Goal: Information Seeking & Learning: Learn about a topic

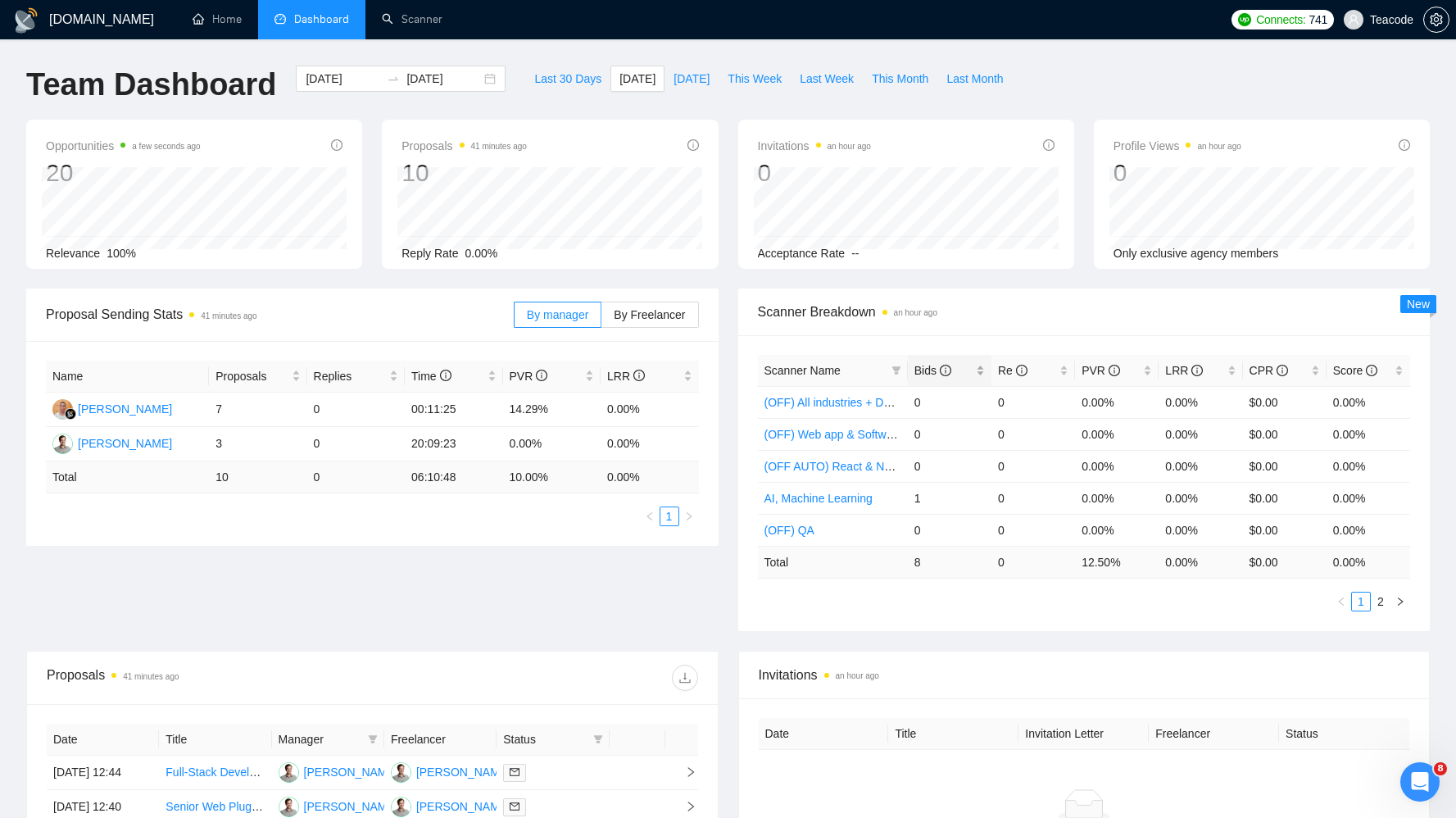
click at [921, 375] on span "Bids" at bounding box center [933, 371] width 36 height 13
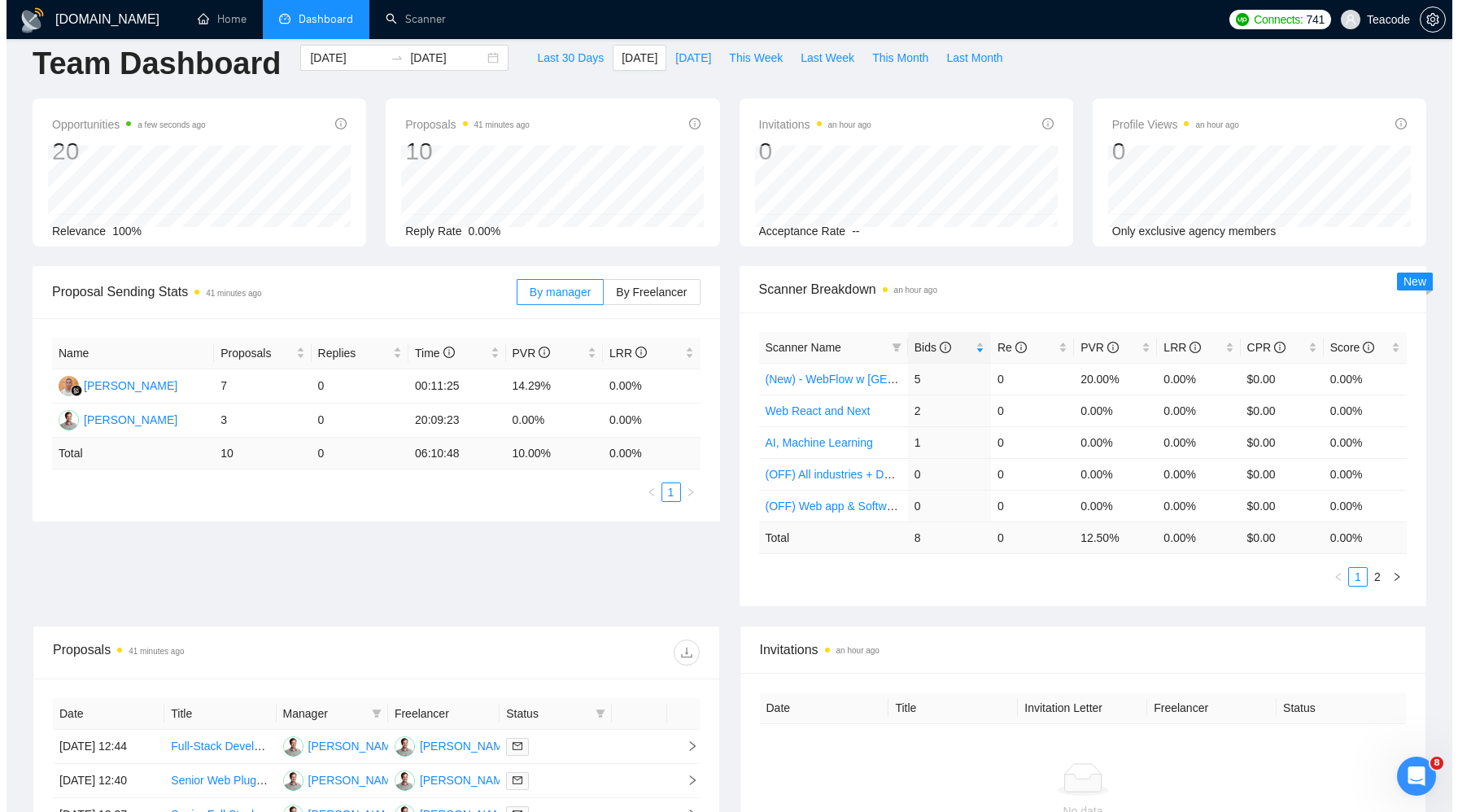
scroll to position [329, 0]
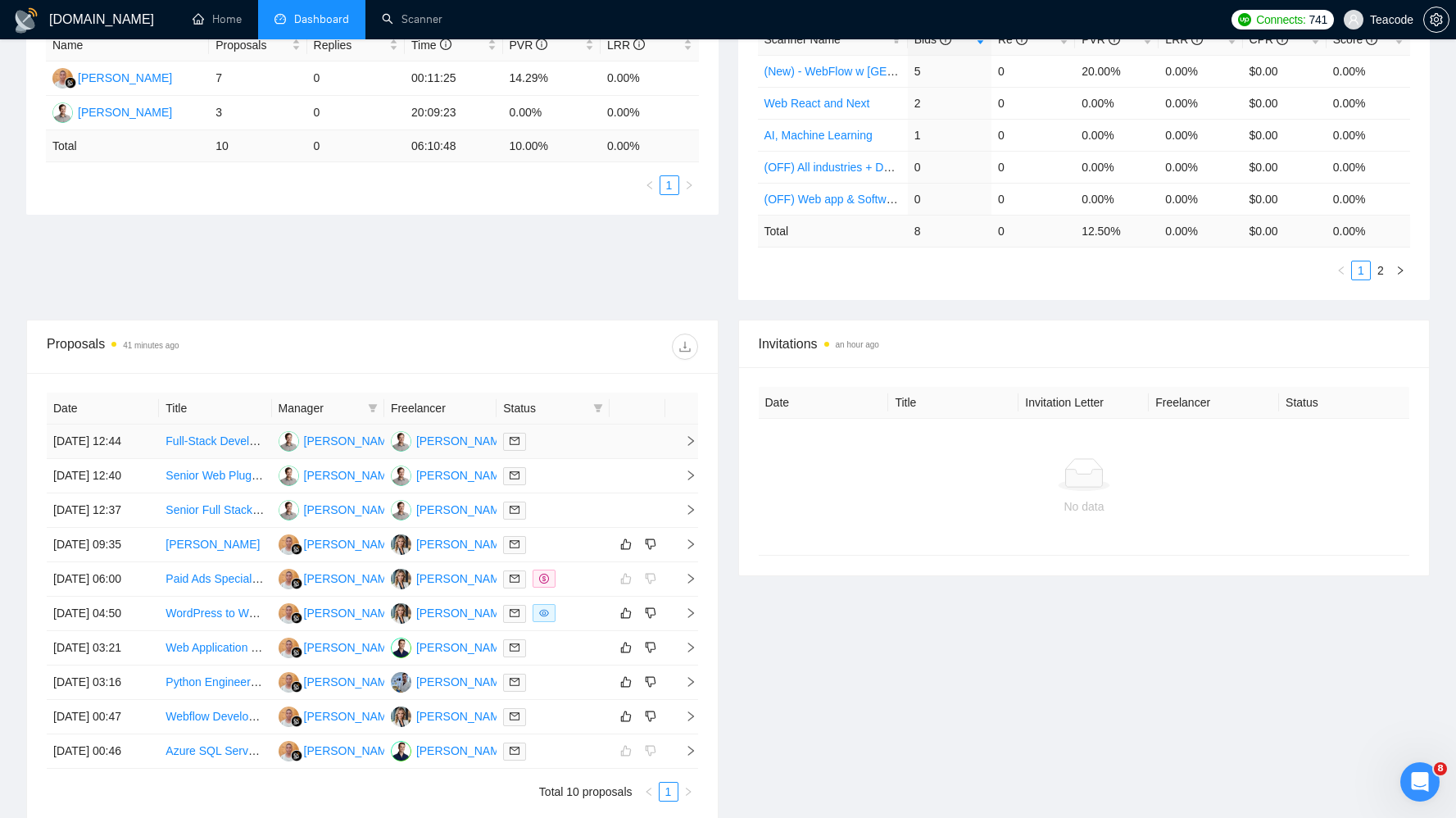
click at [208, 430] on td "Full-Stack Developer for AI Photo-Organization MVP (Vision API, AWS/GCP)" at bounding box center [215, 442] width 112 height 34
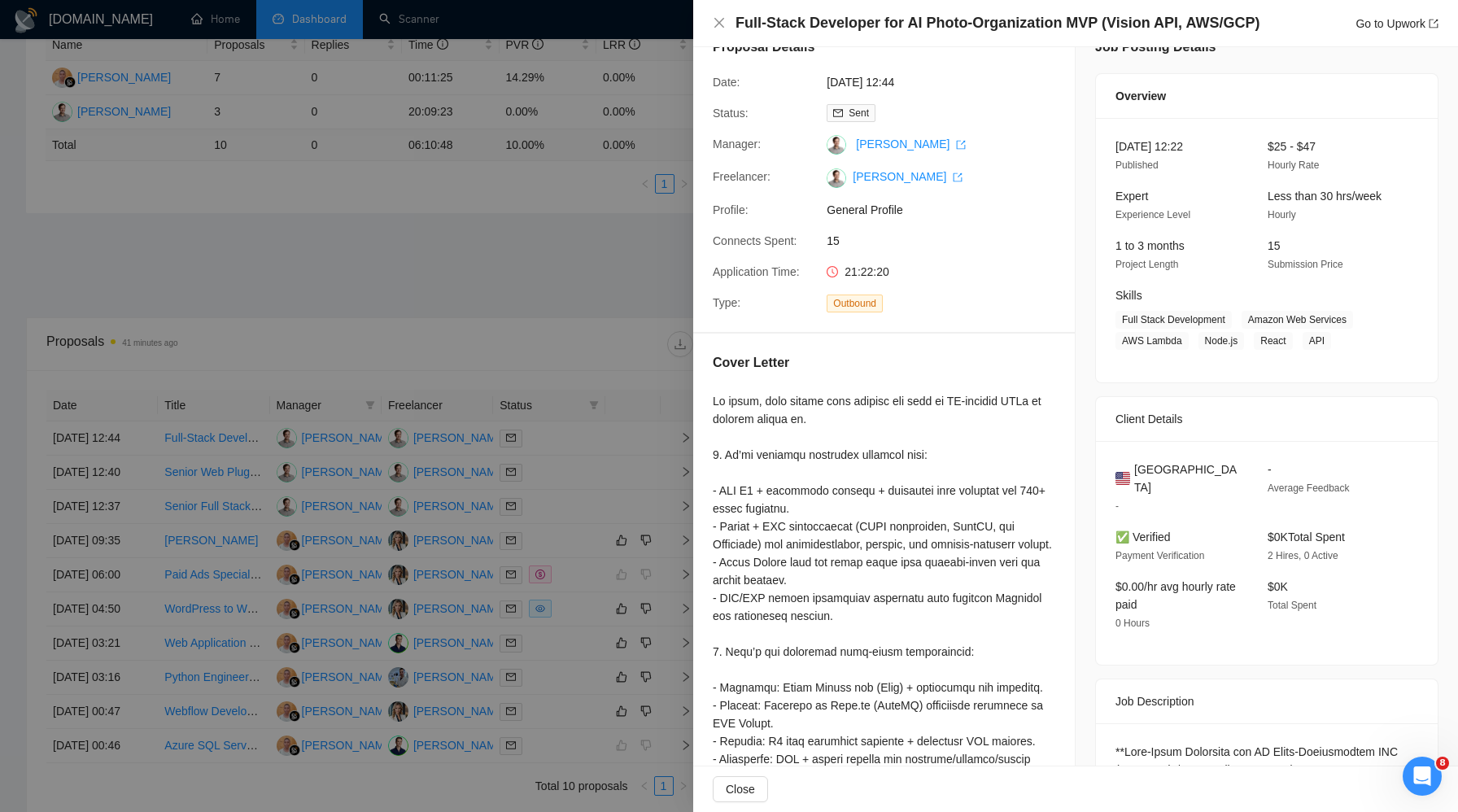
scroll to position [0, 0]
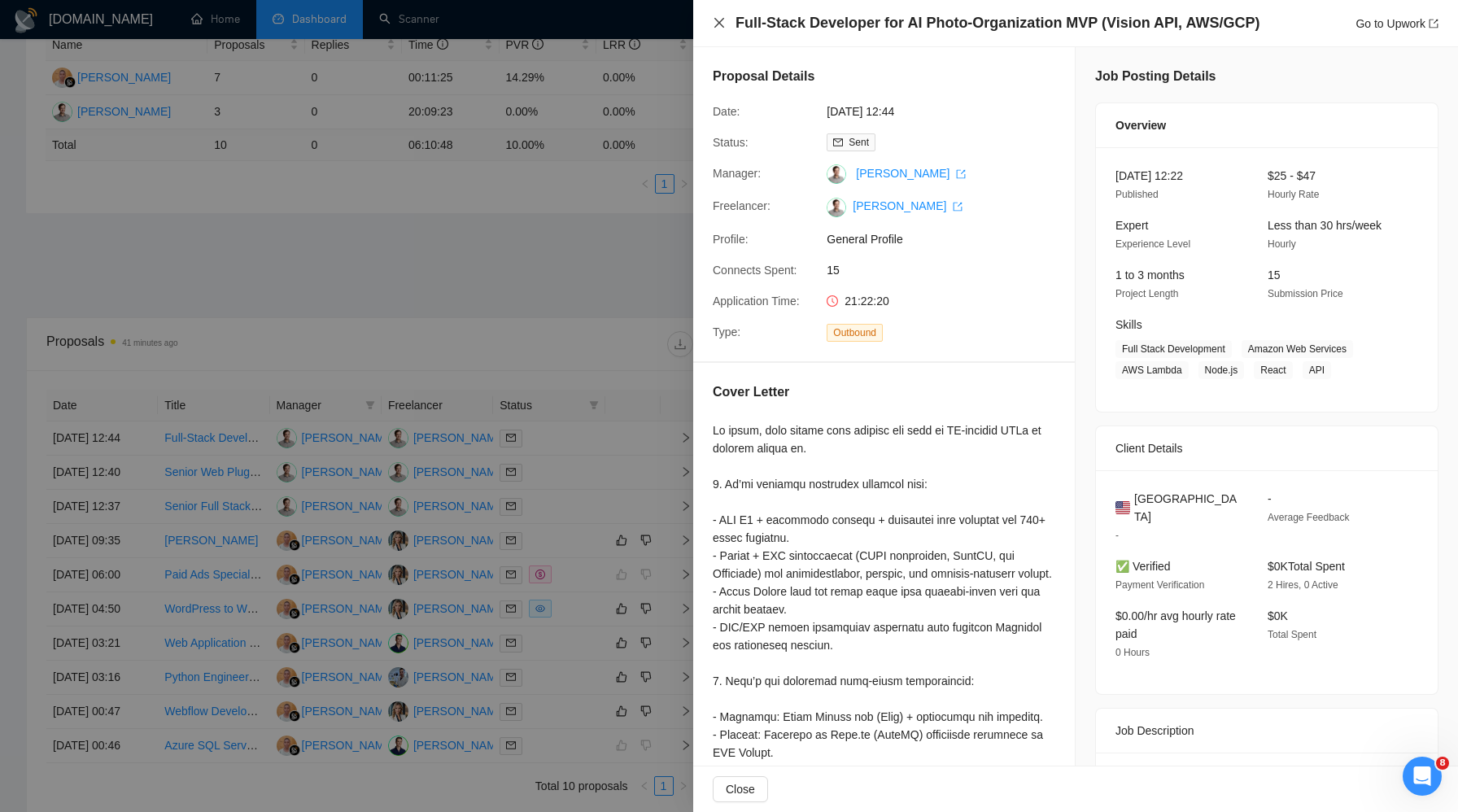
click at [721, 26] on icon "close" at bounding box center [719, 23] width 10 height 10
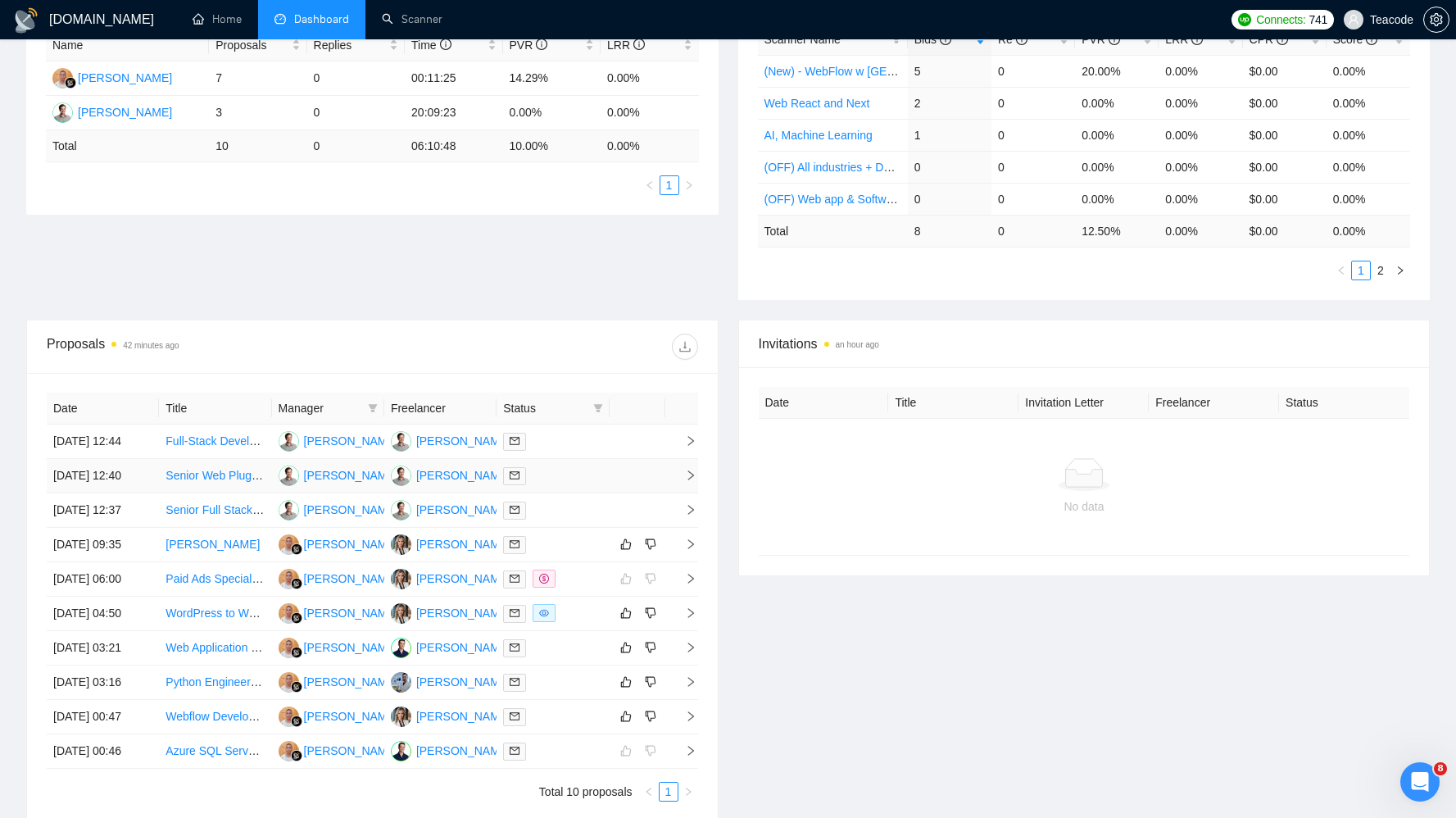
click at [227, 480] on td "Senior Web Plugin Developer (NextJS, Supabase, ShadCn)" at bounding box center [215, 476] width 112 height 34
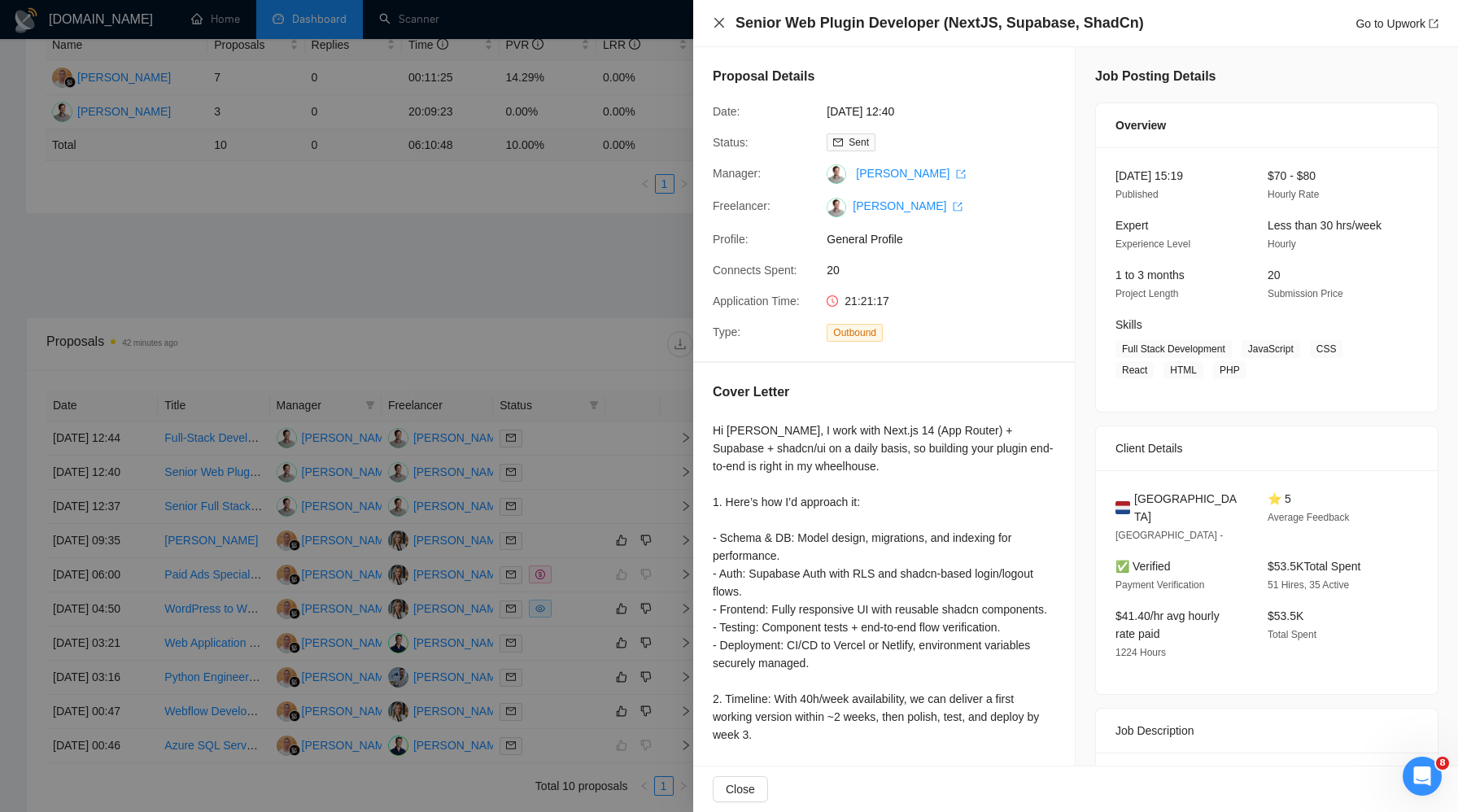
click at [719, 26] on icon "close" at bounding box center [719, 23] width 13 height 13
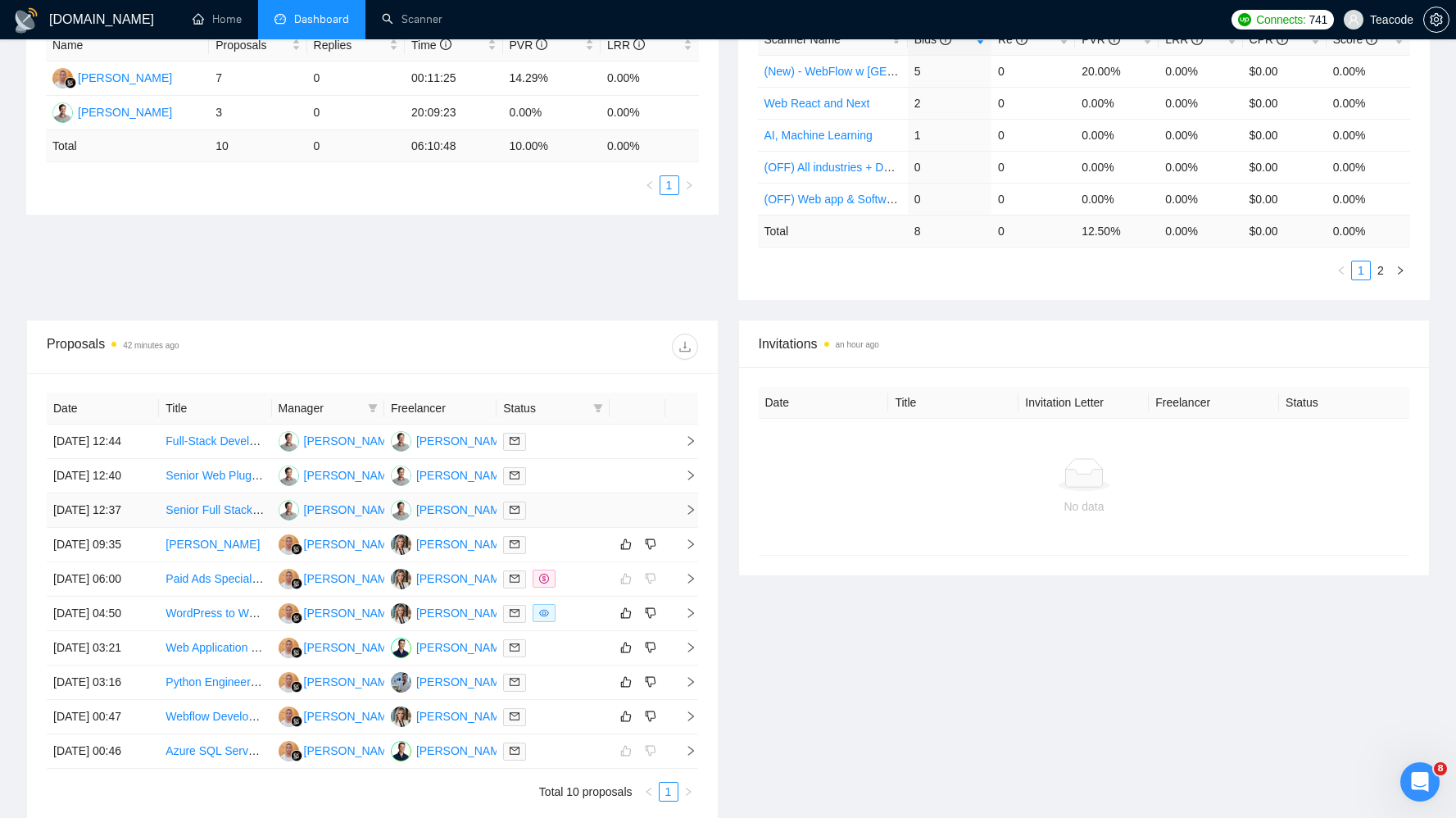
click at [202, 528] on td "Senior Full Stack TypeScript Developer Needed" at bounding box center [215, 511] width 112 height 34
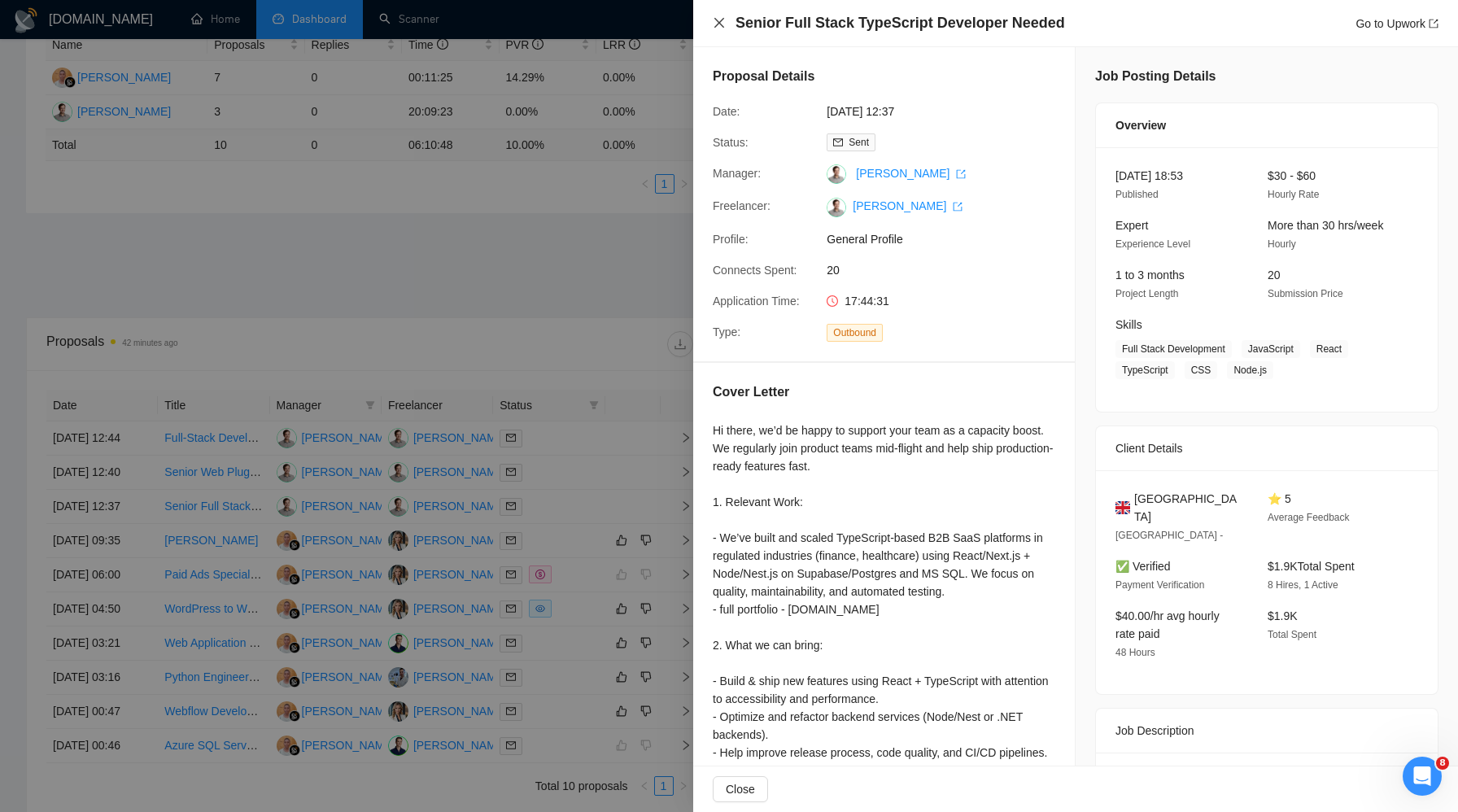
click at [712, 18] on icon "close" at bounding box center [719, 23] width 13 height 13
